Goal: Find specific page/section: Find specific page/section

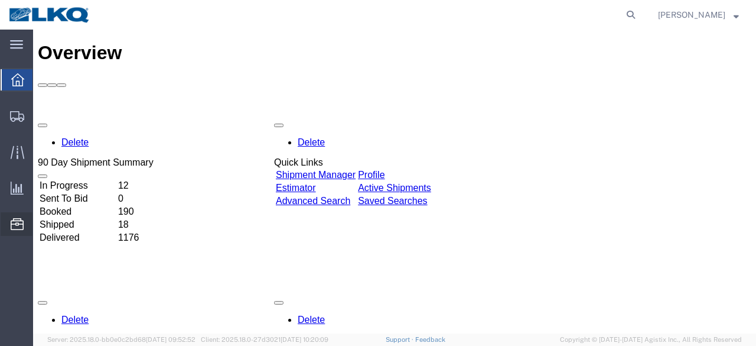
click at [0, 0] on span "Location Appointment" at bounding box center [0, 0] width 0 height 0
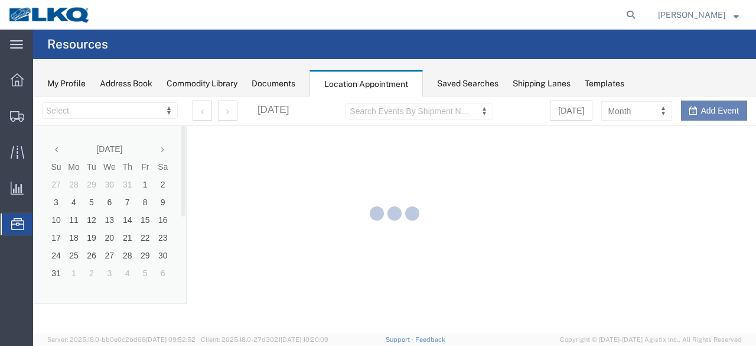
select select "28712"
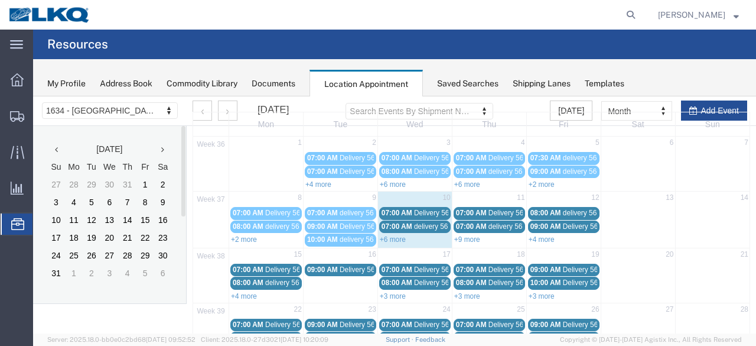
scroll to position [59, 0]
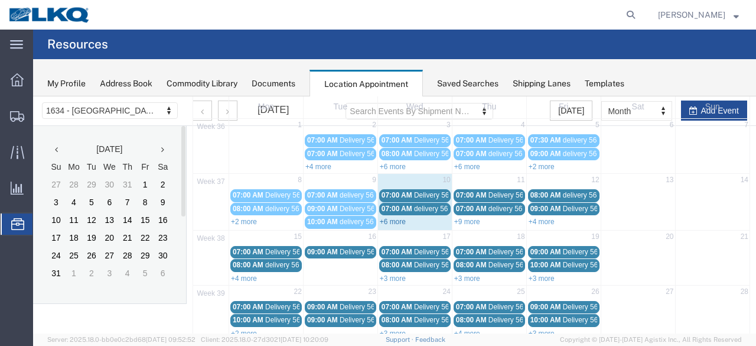
click at [393, 218] on link "+6 more" at bounding box center [393, 221] width 26 height 8
